Goal: Find specific page/section: Find specific page/section

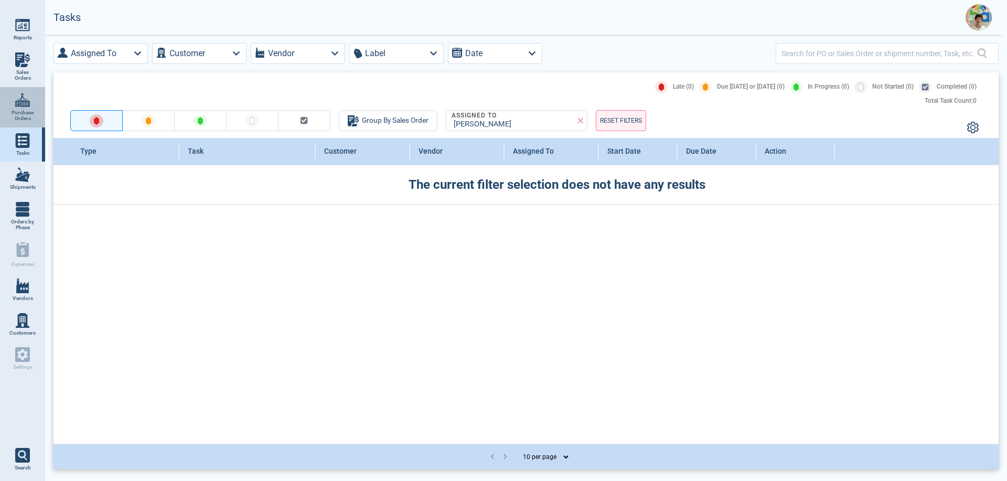
click at [23, 107] on link "Purchase Orders" at bounding box center [22, 107] width 45 height 40
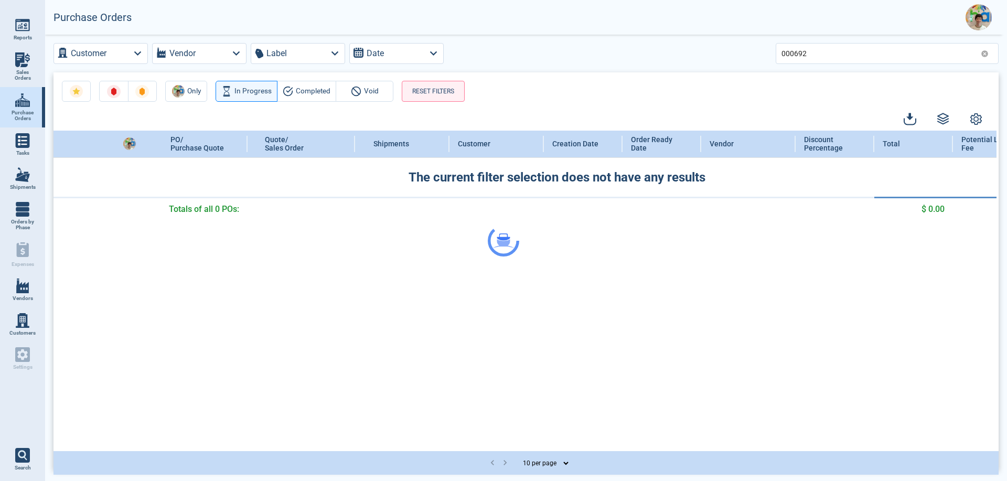
click at [822, 60] on div at bounding box center [503, 240] width 1007 height 481
drag, startPoint x: 818, startPoint y: 53, endPoint x: 762, endPoint y: 48, distance: 56.3
click at [762, 48] on div "Customer Vendor Label Date 000692" at bounding box center [525, 53] width 945 height 21
type input "grsu"
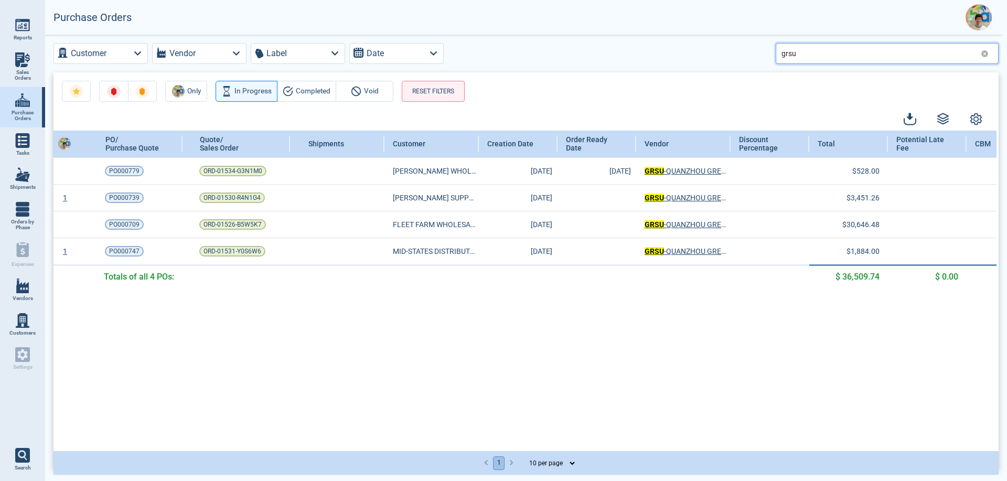
scroll to position [0, 66]
